Goal: Information Seeking & Learning: Learn about a topic

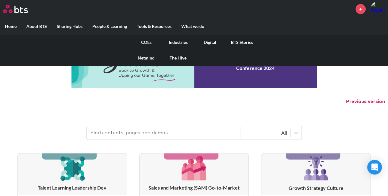
click at [147, 41] on link "COEs" at bounding box center [146, 42] width 32 height 16
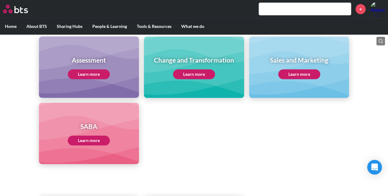
scroll to position [269, 0]
click at [300, 71] on link "Learn more" at bounding box center [299, 74] width 42 height 10
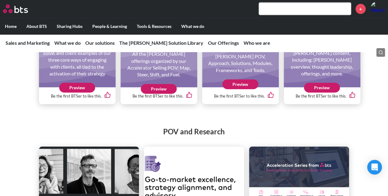
scroll to position [671, 0]
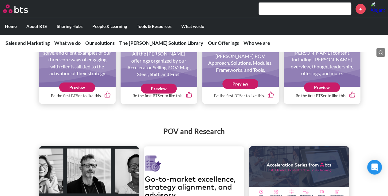
click at [326, 92] on link "Preview" at bounding box center [322, 87] width 36 height 10
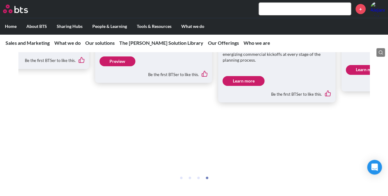
scroll to position [1064, 0]
click at [146, 47] on nav "Sales and Marketing Sales and Marketing What's New or Updated with our SAM Solu…" at bounding box center [194, 43] width 388 height 18
click at [146, 44] on link "The SAM Solution Library" at bounding box center [161, 43] width 84 height 6
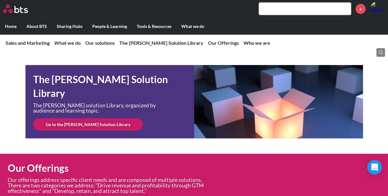
scroll to position [1822, 0]
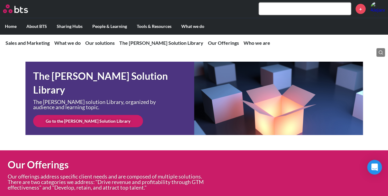
click at [92, 125] on link "Go to the SAM Solution Library" at bounding box center [88, 121] width 110 height 12
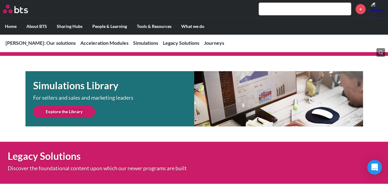
scroll to position [336, 0]
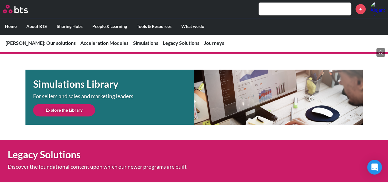
click at [79, 107] on link "Explore the Library" at bounding box center [64, 110] width 62 height 12
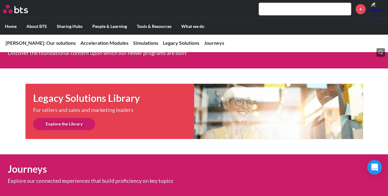
scroll to position [459, 0]
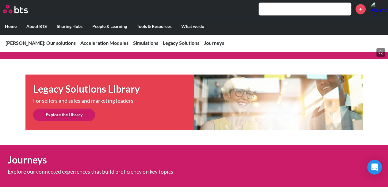
click at [66, 116] on link "Explore the Library" at bounding box center [64, 114] width 62 height 12
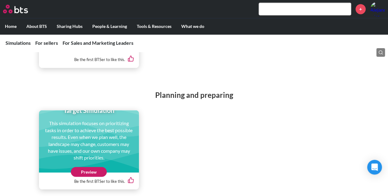
scroll to position [460, 0]
click at [82, 171] on link "Preview" at bounding box center [89, 171] width 36 height 10
